Goal: Task Accomplishment & Management: Manage account settings

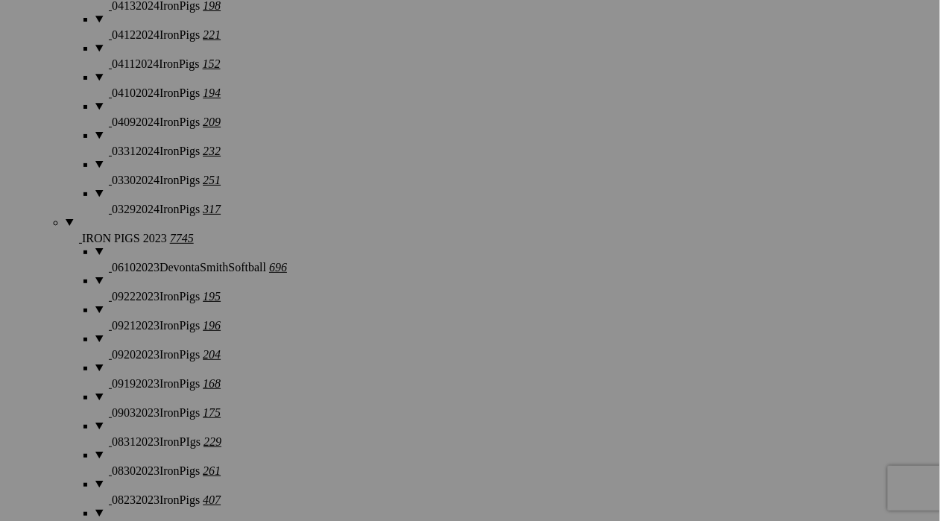
scroll to position [4333, 0]
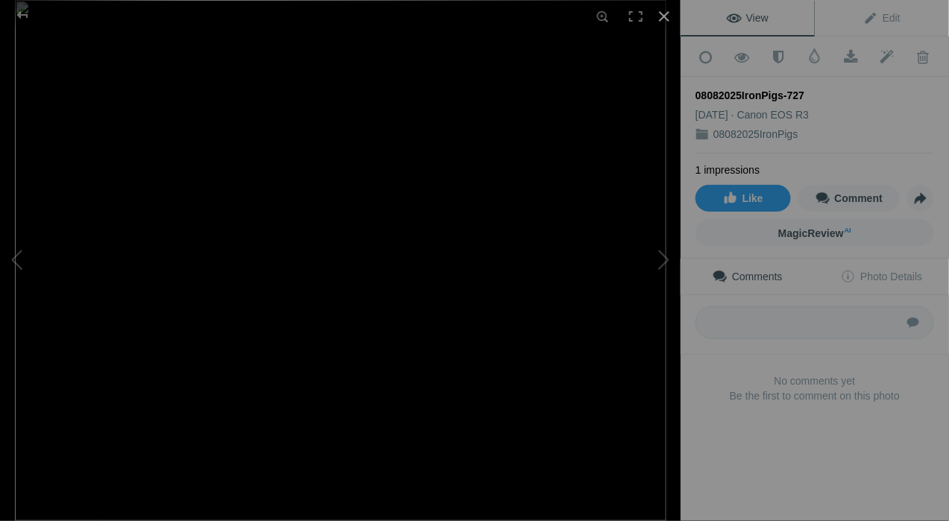
click at [671, 18] on div at bounding box center [664, 16] width 33 height 33
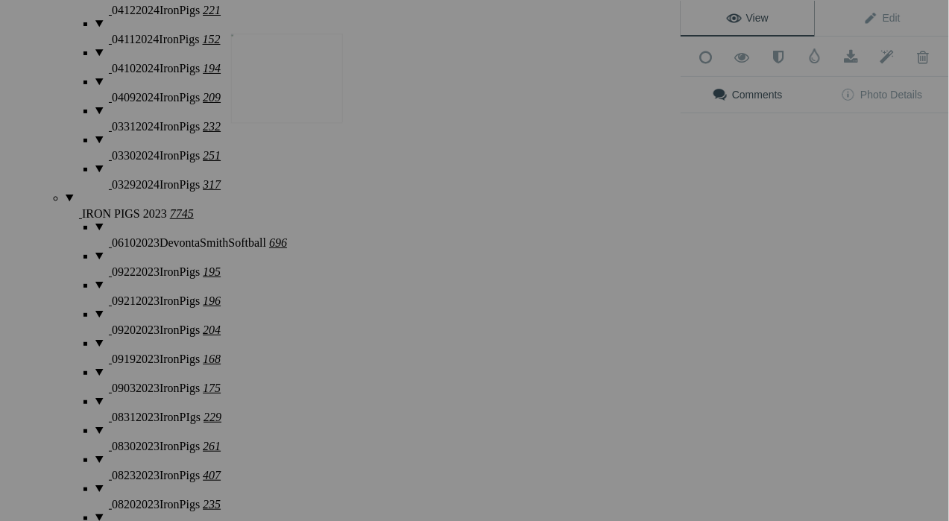
click at [298, 86] on img at bounding box center [287, 78] width 112 height 89
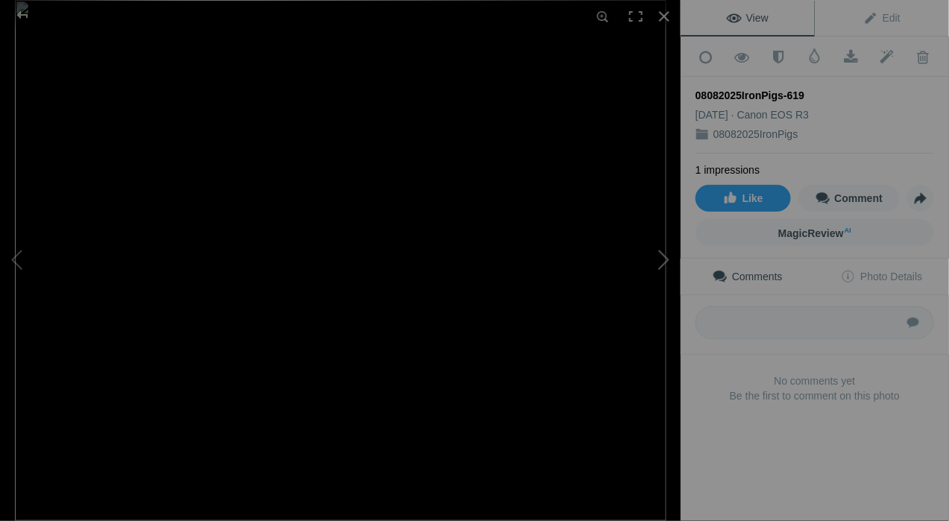
click at [672, 259] on button at bounding box center [625, 261] width 112 height 188
click at [670, 258] on button at bounding box center [625, 261] width 112 height 188
click at [17, 252] on button at bounding box center [56, 261] width 112 height 188
click at [667, 16] on div at bounding box center [664, 16] width 33 height 33
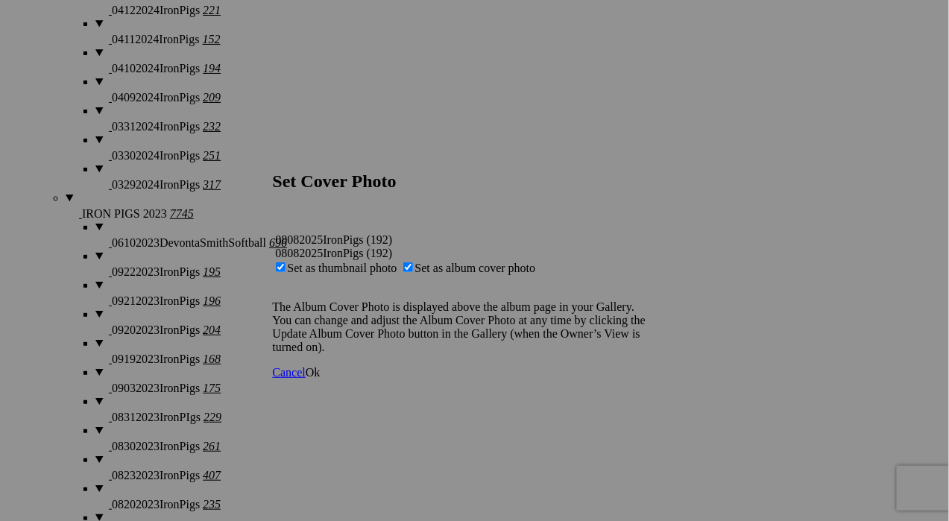
click at [321, 376] on span "Ok" at bounding box center [313, 372] width 15 height 13
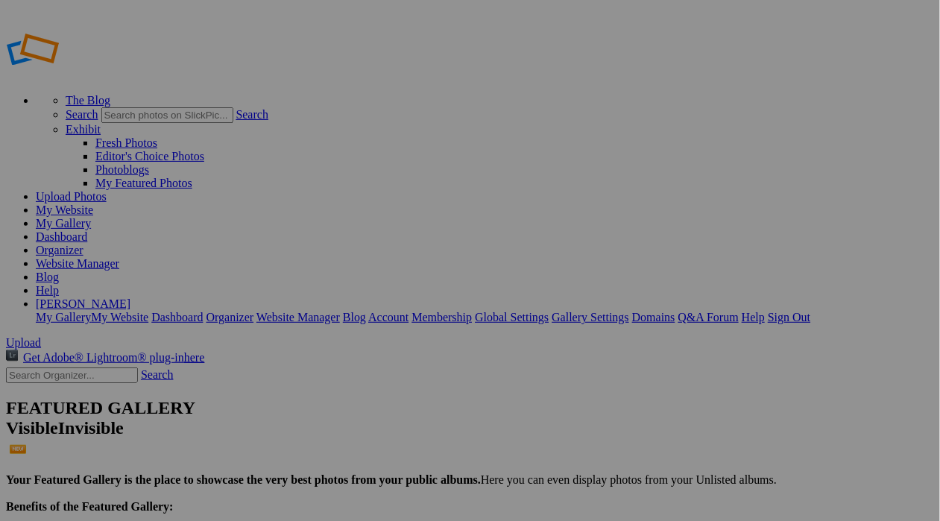
drag, startPoint x: 82, startPoint y: 177, endPoint x: 69, endPoint y: 225, distance: 50.1
